Goal: Find specific page/section: Find specific page/section

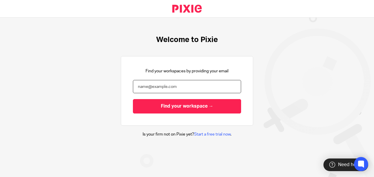
drag, startPoint x: 0, startPoint y: 0, endPoint x: 148, endPoint y: 81, distance: 168.8
click at [148, 81] on input "email" at bounding box center [187, 86] width 108 height 13
type input "[PERSON_NAME][EMAIL_ADDRESS][DOMAIN_NAME]"
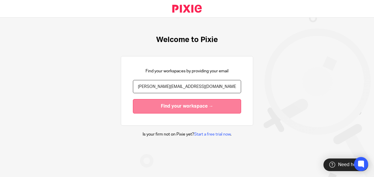
click at [156, 106] on input "Find your workspace →" at bounding box center [187, 106] width 108 height 14
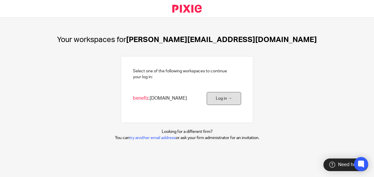
click at [221, 96] on link "Log in →" at bounding box center [223, 98] width 34 height 13
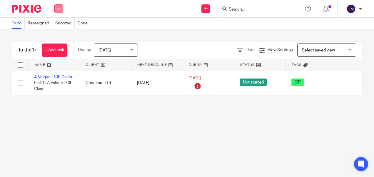
click at [56, 11] on button at bounding box center [58, 8] width 9 height 9
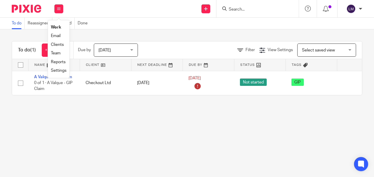
click at [57, 43] on link "Clients" at bounding box center [57, 45] width 13 height 4
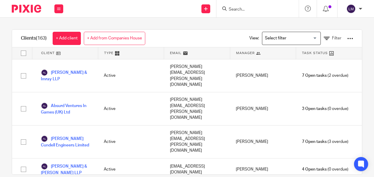
click at [304, 36] on input "Search for option" at bounding box center [290, 38] width 54 height 10
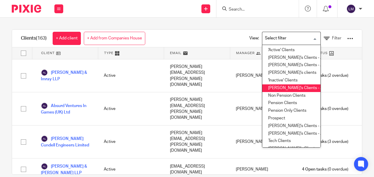
click at [287, 85] on li "Louise's Clients - ALL 'Active'" at bounding box center [291, 88] width 58 height 8
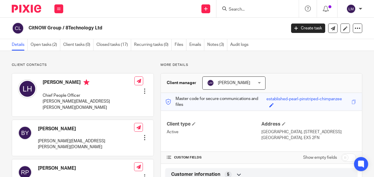
drag, startPoint x: 263, startPoint y: 99, endPoint x: 340, endPoint y: 102, distance: 77.3
click at [340, 102] on div "Save established-pearl-pinstriped-chimpanzee" at bounding box center [308, 101] width 84 height 11
drag, startPoint x: 340, startPoint y: 102, endPoint x: 330, endPoint y: 100, distance: 10.1
copy div "established-pearl-pinstriped-chimpanzee"
